Goal: Task Accomplishment & Management: Use online tool/utility

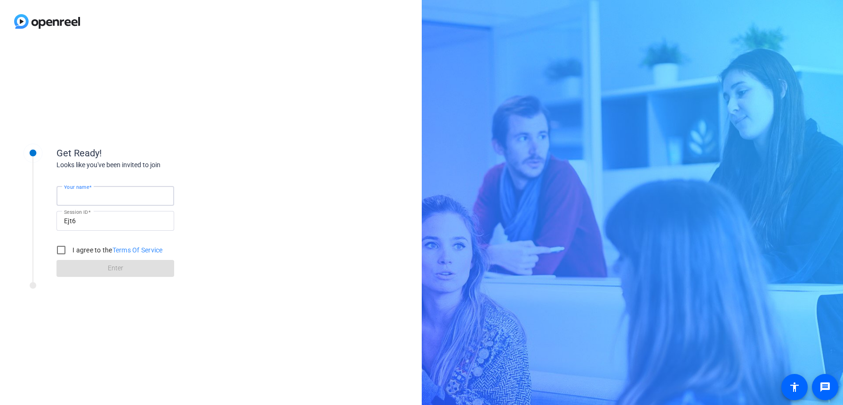
click at [114, 191] on input "Your name" at bounding box center [115, 195] width 103 height 11
type input "Phil"
click at [61, 249] on input "I agree to the Terms Of Service" at bounding box center [61, 249] width 19 height 19
checkbox input "true"
click at [145, 269] on span at bounding box center [115, 268] width 118 height 23
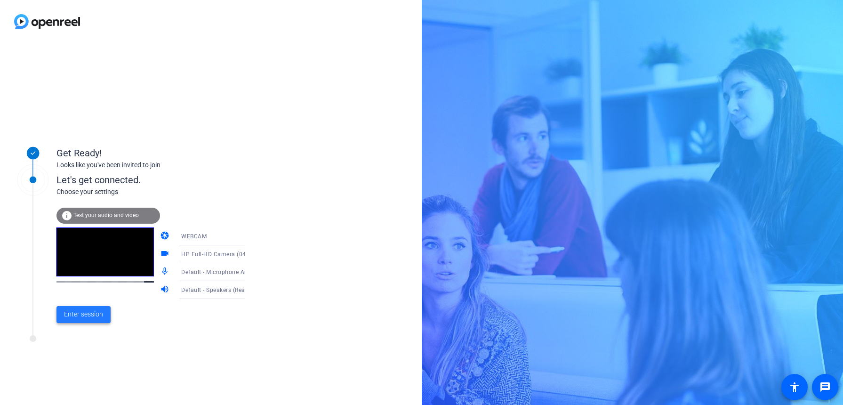
click at [84, 313] on span "Enter session" at bounding box center [83, 314] width 39 height 10
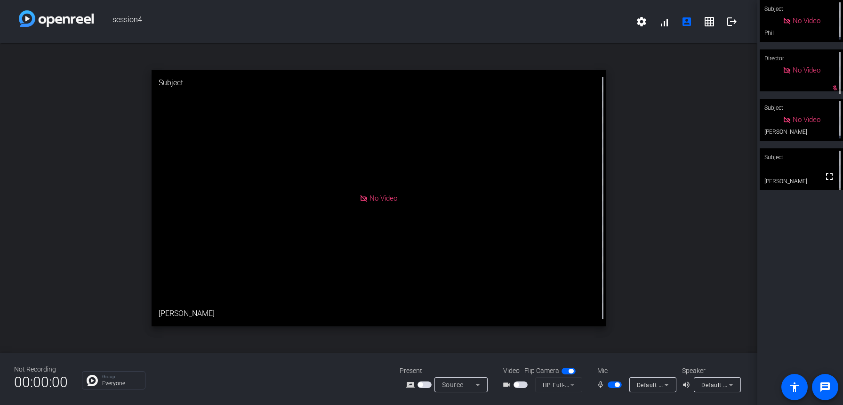
click at [611, 385] on span "button" at bounding box center [615, 384] width 14 height 7
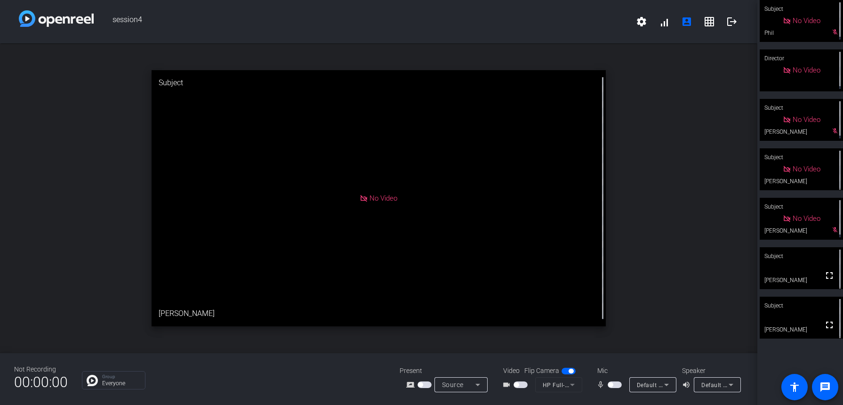
click at [696, 268] on div "open_in_new Subject No Video [PERSON_NAME]" at bounding box center [378, 198] width 757 height 310
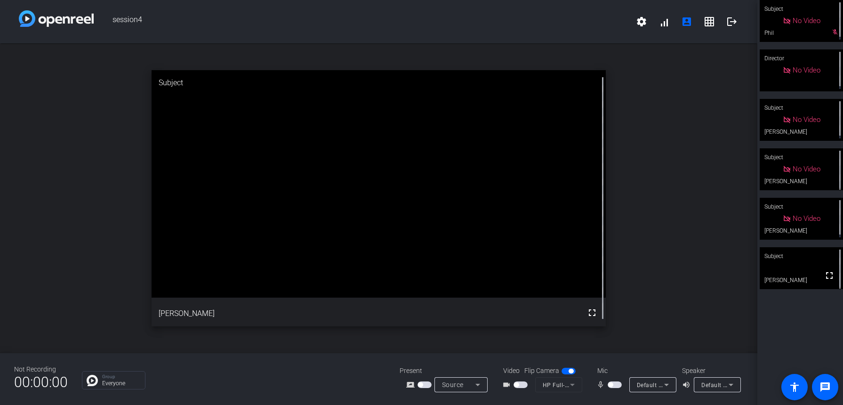
click at [617, 385] on span "button" at bounding box center [615, 384] width 14 height 7
